Goal: Transaction & Acquisition: Purchase product/service

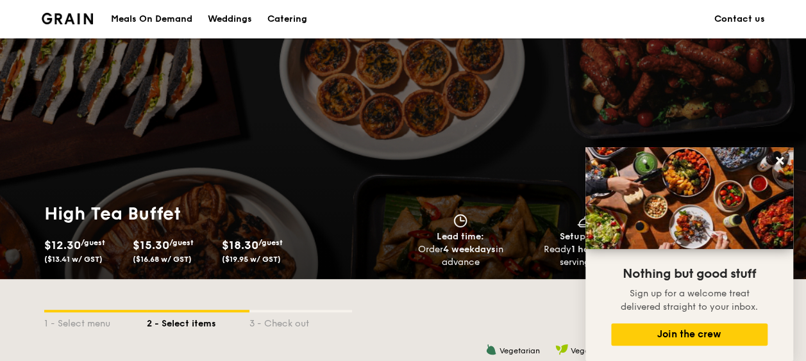
click at [88, 23] on img at bounding box center [68, 19] width 52 height 12
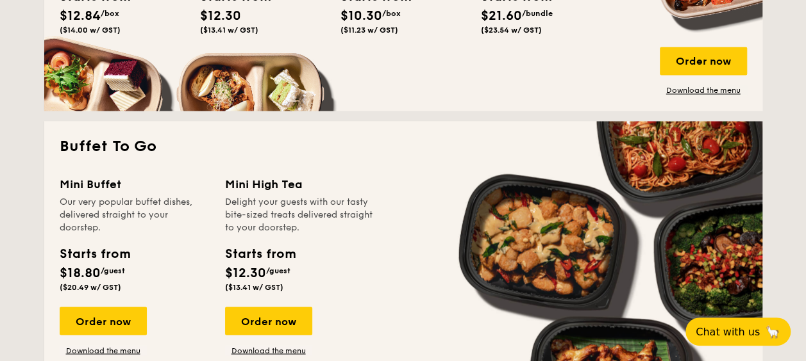
scroll to position [1154, 0]
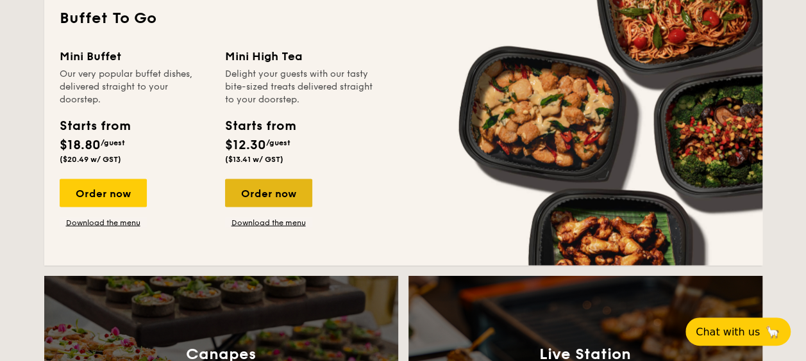
click at [272, 190] on div "Order now" at bounding box center [268, 193] width 87 height 28
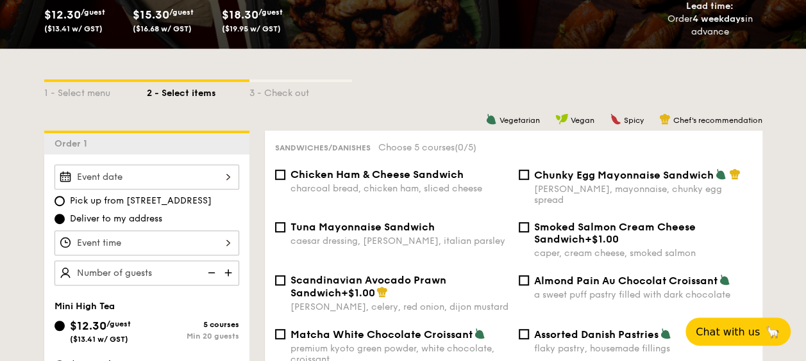
scroll to position [320, 0]
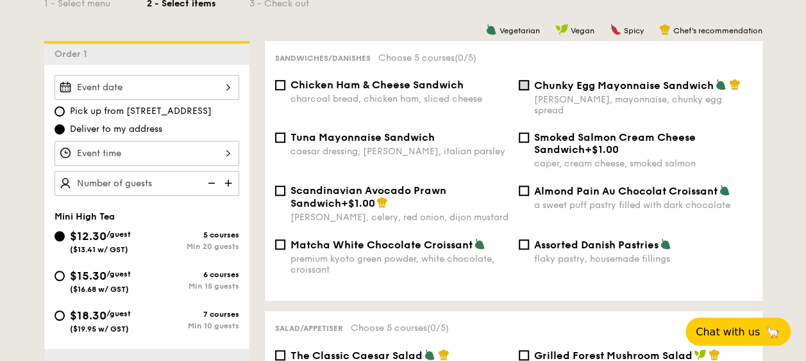
click at [522, 85] on input "Chunky Egg Mayonnaise Sandwich dijon mustard, mayonnaise, chunky egg spread" at bounding box center [523, 85] width 10 height 10
checkbox input "true"
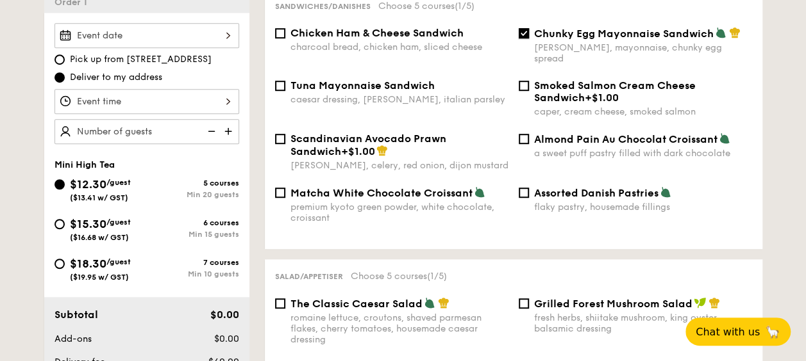
scroll to position [449, 0]
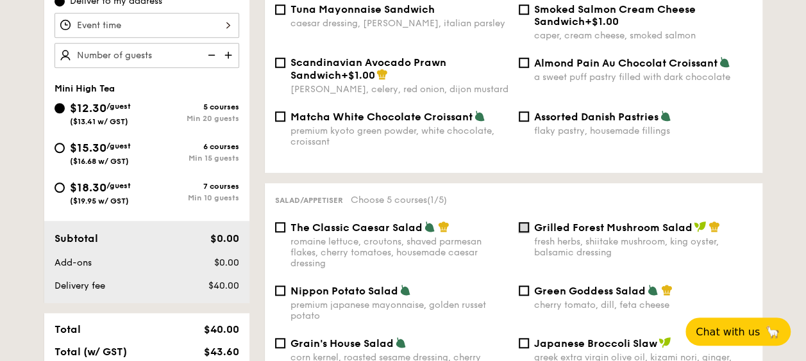
click at [522, 222] on input "Grilled Forest Mushroom Salad fresh herbs, shiitake mushroom, king oyster, bals…" at bounding box center [523, 227] width 10 height 10
checkbox input "true"
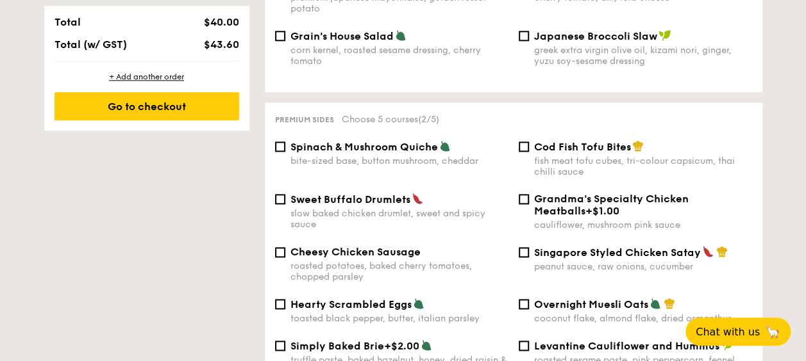
scroll to position [769, 0]
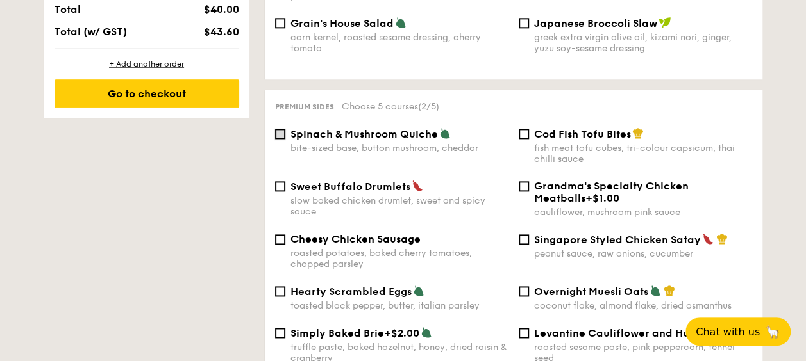
click at [278, 129] on input "Spinach & Mushroom Quiche bite-sized base, button mushroom, cheddar" at bounding box center [280, 134] width 10 height 10
checkbox input "true"
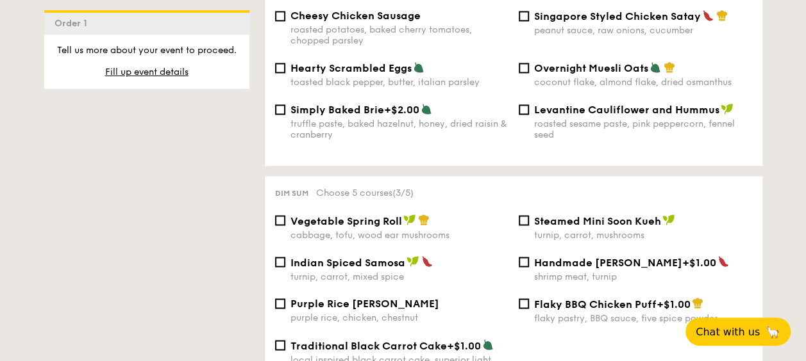
scroll to position [1089, 0]
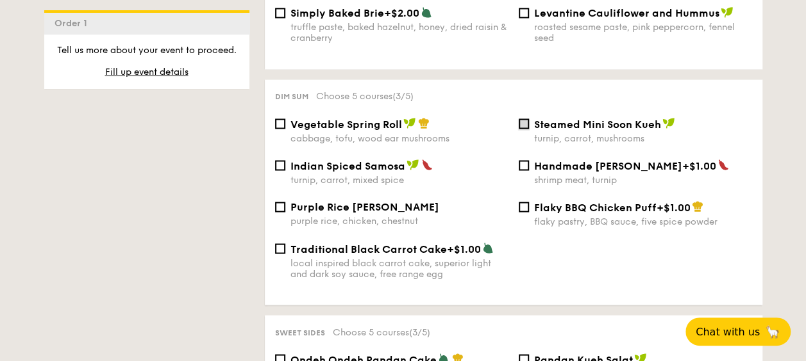
click at [525, 120] on input "Steamed Mini Soon Kueh turnip, carrot, mushrooms" at bounding box center [523, 124] width 10 height 10
checkbox input "true"
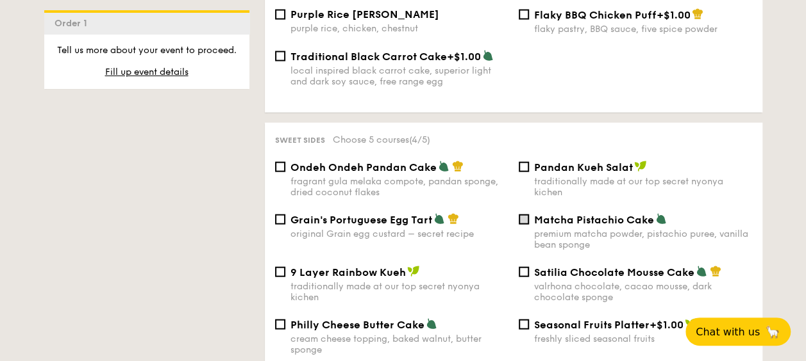
scroll to position [1346, 0]
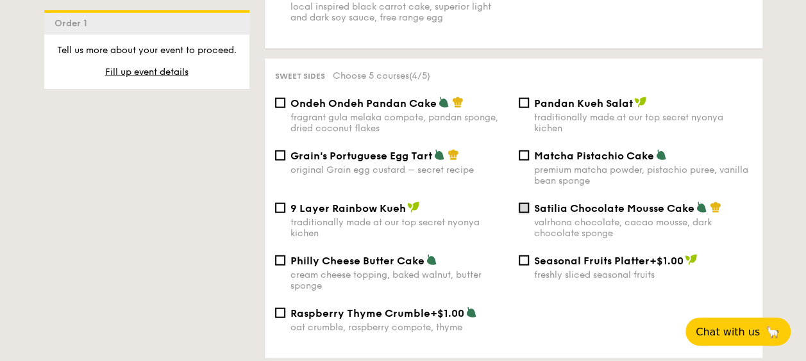
click at [526, 208] on input "Satilia Chocolate Mousse Cake valrhona chocolate, cacao mousse, dark chocolate …" at bounding box center [523, 208] width 10 height 10
checkbox input "true"
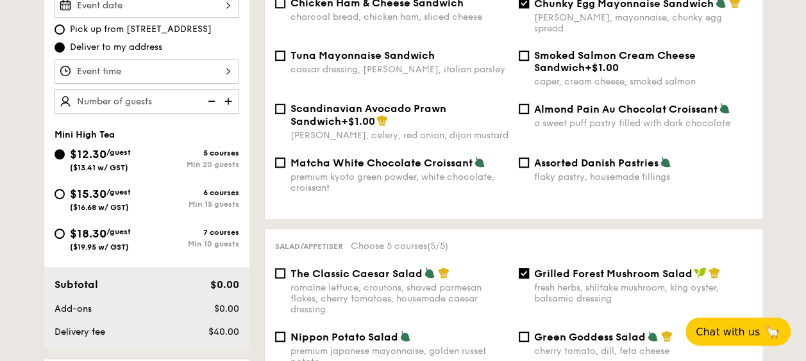
scroll to position [320, 0]
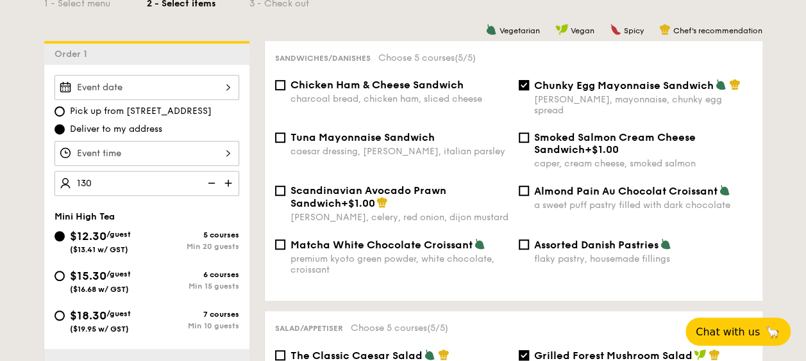
type input "130 guests"
click at [200, 86] on div at bounding box center [146, 87] width 185 height 25
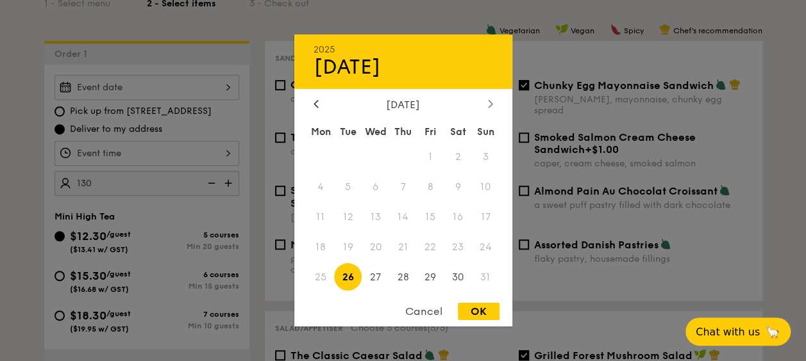
click at [490, 99] on icon at bounding box center [490, 103] width 5 height 8
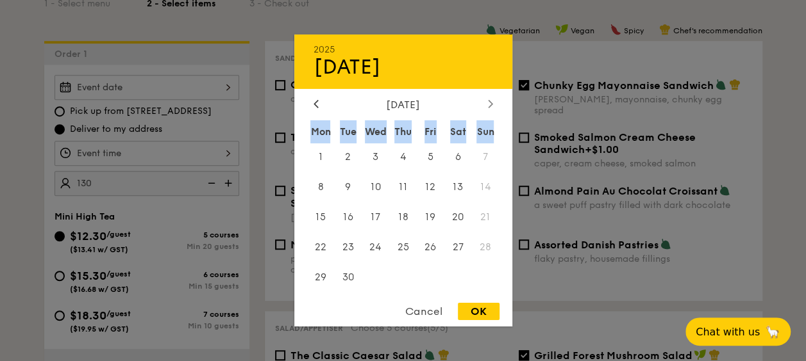
click at [490, 99] on icon at bounding box center [490, 103] width 5 height 8
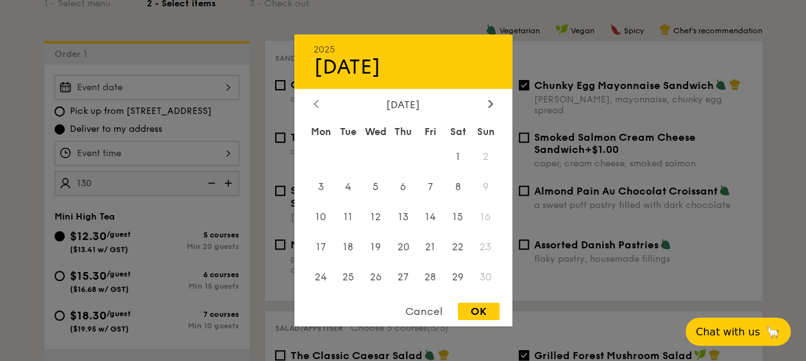
click at [312, 101] on div at bounding box center [316, 105] width 12 height 12
click at [317, 100] on icon at bounding box center [315, 103] width 5 height 8
click at [399, 246] on span "25" at bounding box center [403, 247] width 28 height 28
click at [469, 310] on div "OK" at bounding box center [479, 311] width 42 height 17
type input "[DATE]"
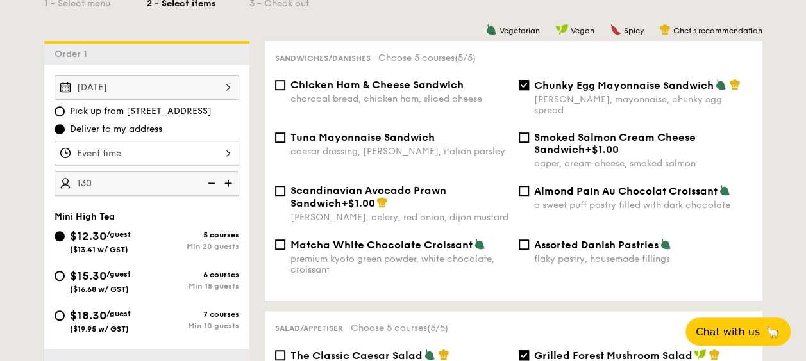
click at [108, 147] on div at bounding box center [146, 153] width 185 height 25
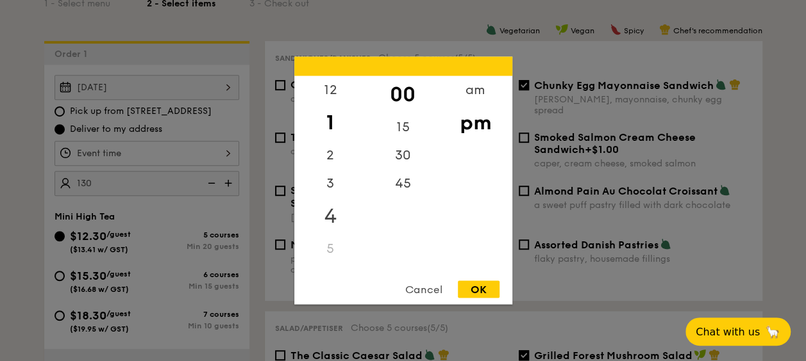
click at [329, 217] on div "4" at bounding box center [330, 216] width 72 height 37
click at [399, 160] on div "30" at bounding box center [403, 160] width 72 height 37
click at [473, 285] on div "OK" at bounding box center [479, 289] width 42 height 17
type input "4:30PM"
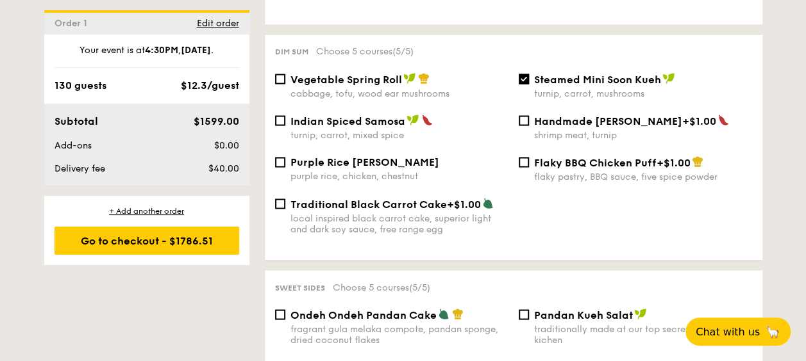
scroll to position [1154, 0]
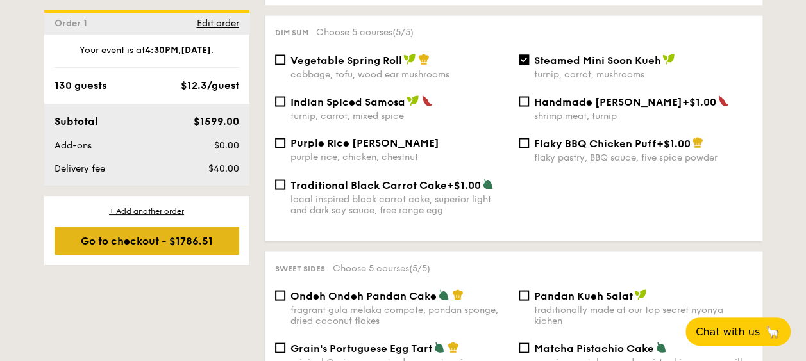
click at [174, 241] on div "Go to checkout - $1786.51" at bounding box center [146, 241] width 185 height 28
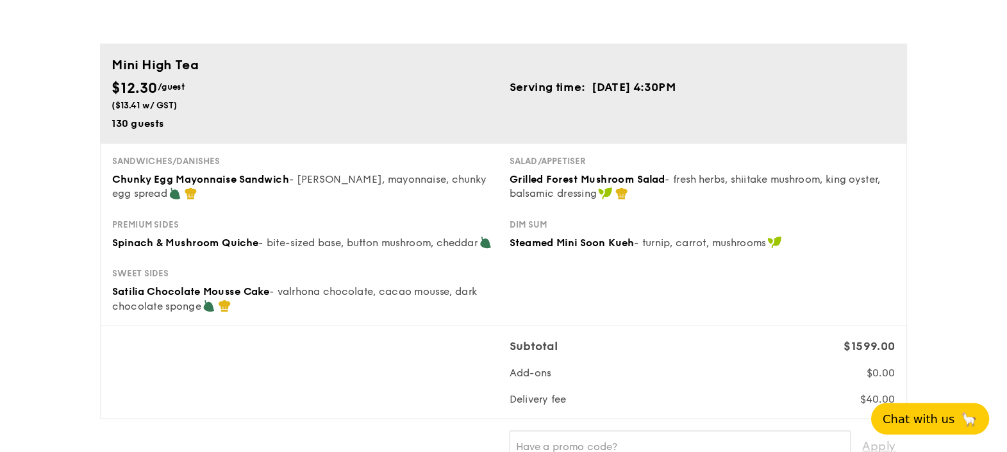
scroll to position [63, 0]
